Goal: Information Seeking & Learning: Learn about a topic

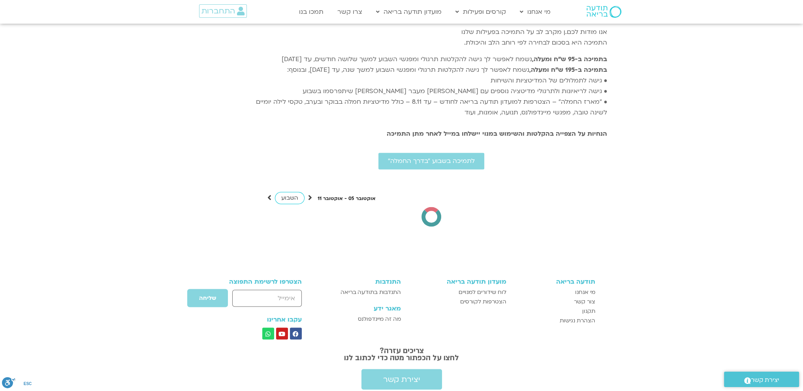
scroll to position [1815, 0]
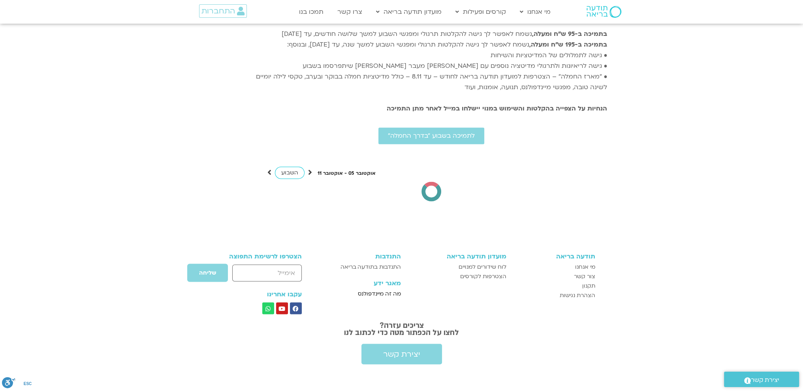
click at [379, 289] on span "מה זה מיינדפולנס" at bounding box center [379, 293] width 43 height 9
